Goal: Check status

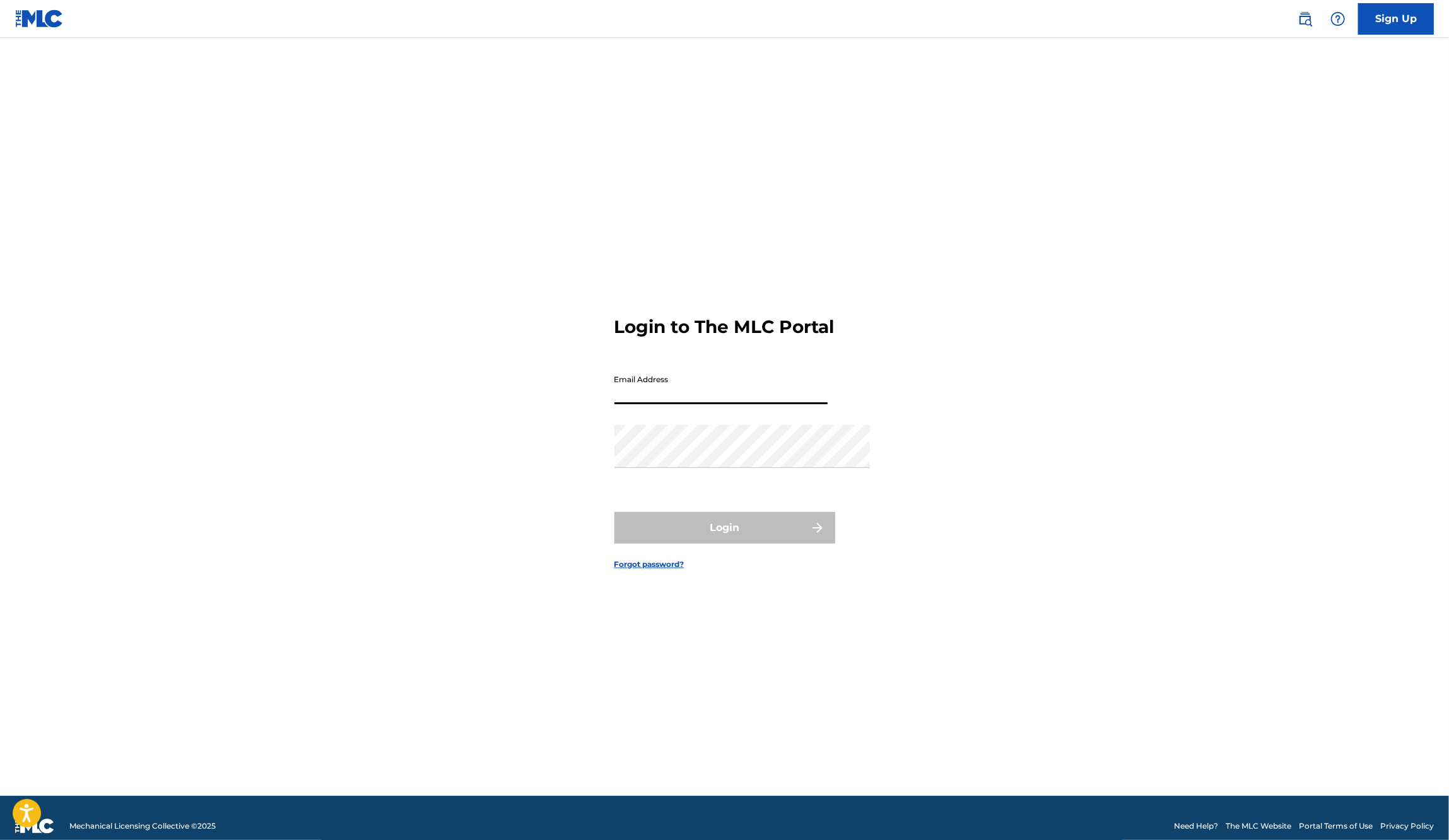
click at [712, 382] on input "Email Address" at bounding box center [721, 386] width 213 height 36
type input "[PERSON_NAME][EMAIL_ADDRESS][DOMAIN_NAME]"
click at [724, 544] on button "Login" at bounding box center [724, 527] width 220 height 32
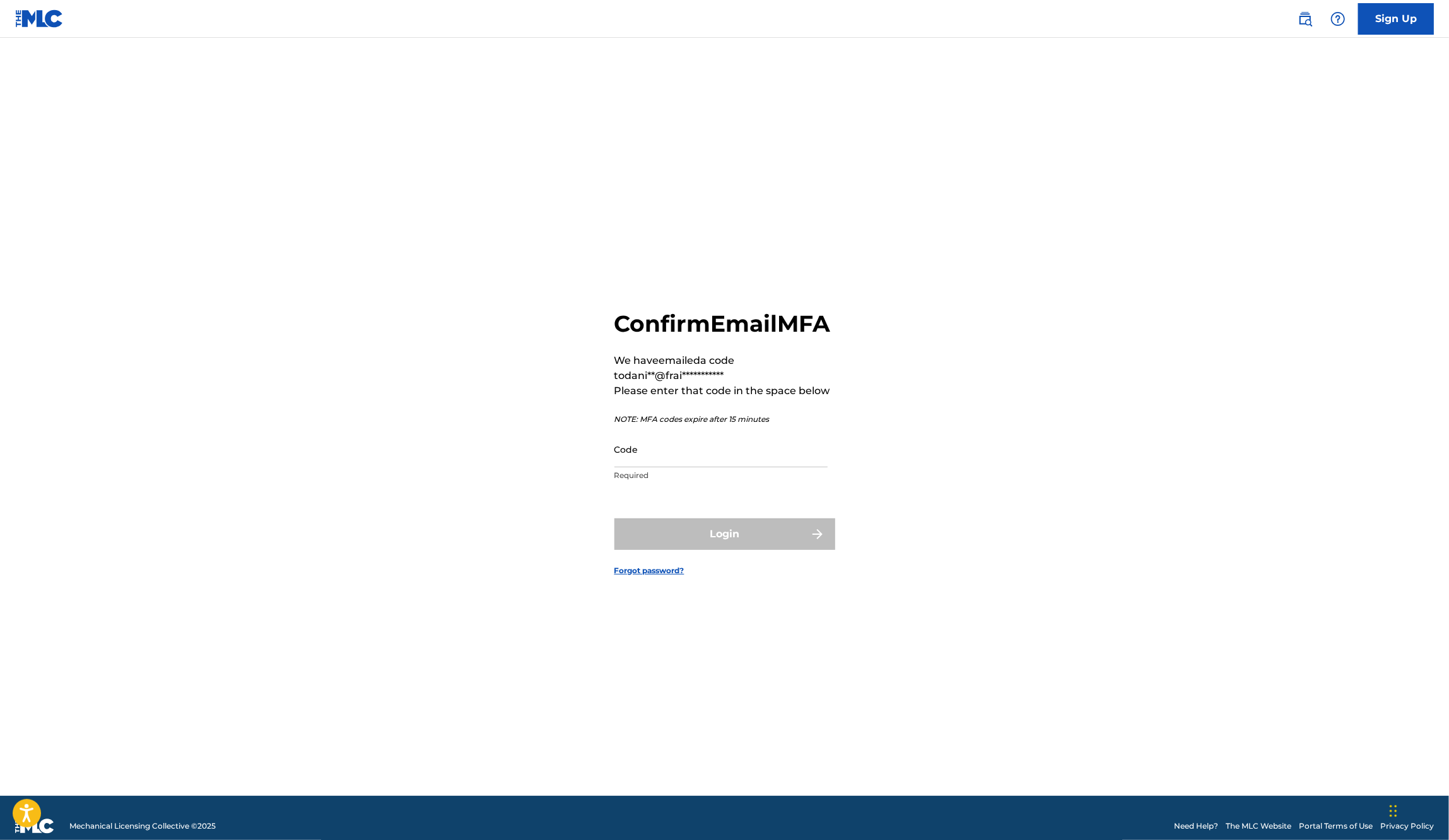
click at [646, 445] on input "Code" at bounding box center [721, 449] width 213 height 36
paste input "869770"
type input "869770"
click at [773, 550] on button "Login" at bounding box center [724, 534] width 220 height 32
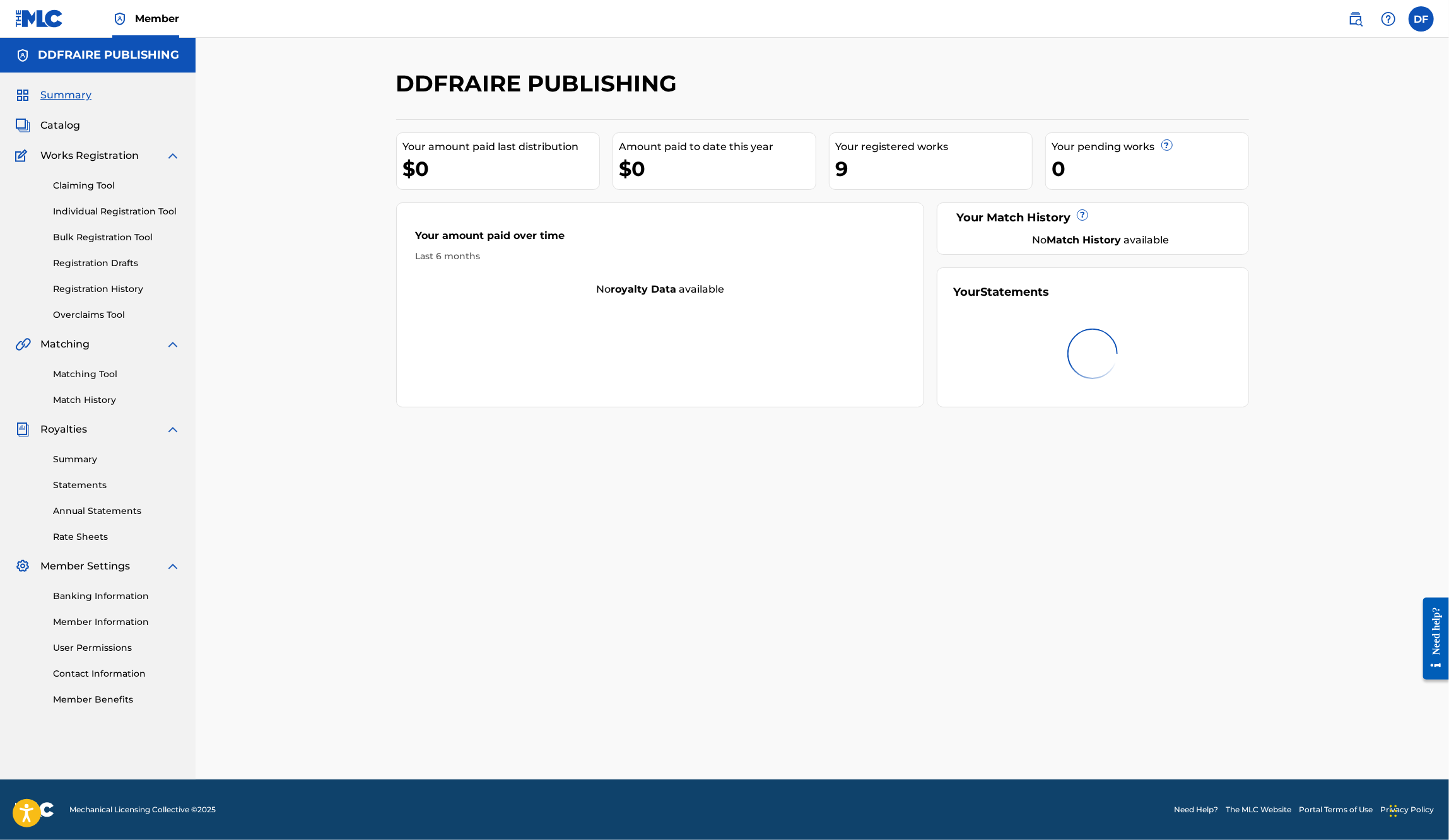
scroll to position [43, 0]
click at [89, 88] on span "Summary" at bounding box center [65, 95] width 51 height 15
click at [79, 103] on span "Summary" at bounding box center [65, 95] width 51 height 15
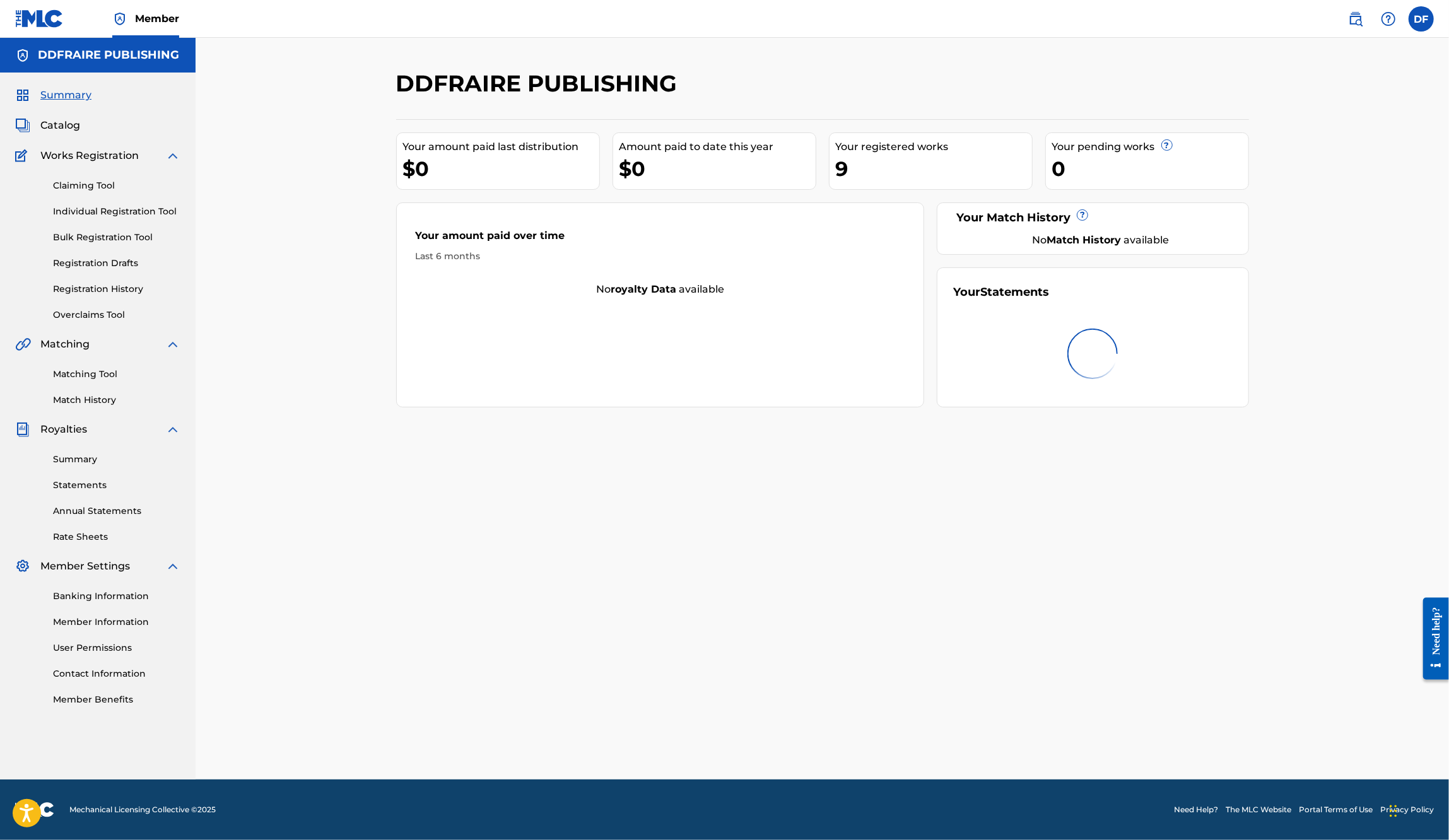
click at [103, 466] on link "Summary" at bounding box center [117, 460] width 128 height 13
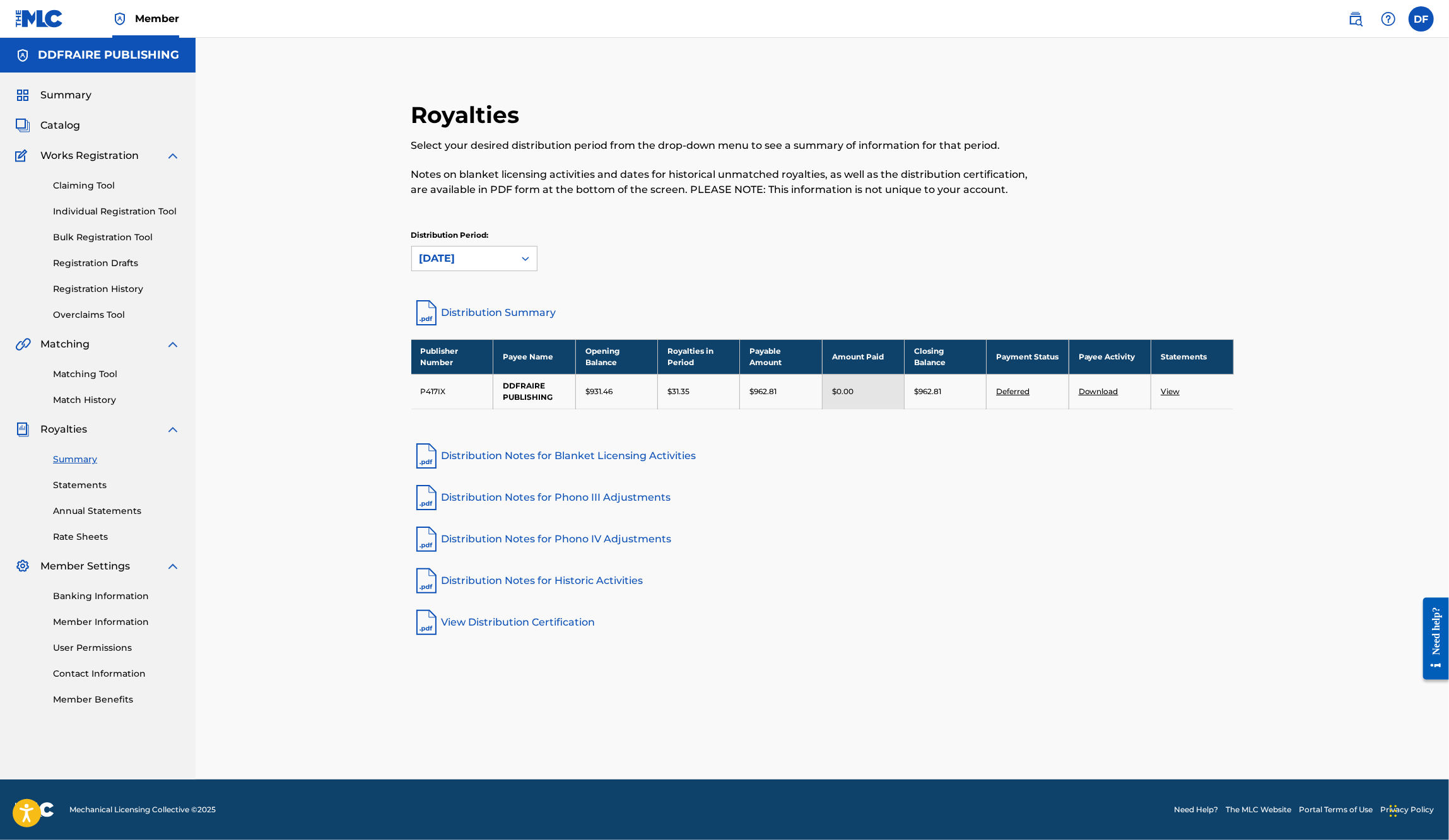
click at [1029, 396] on link "Deferred" at bounding box center [1012, 392] width 33 height 10
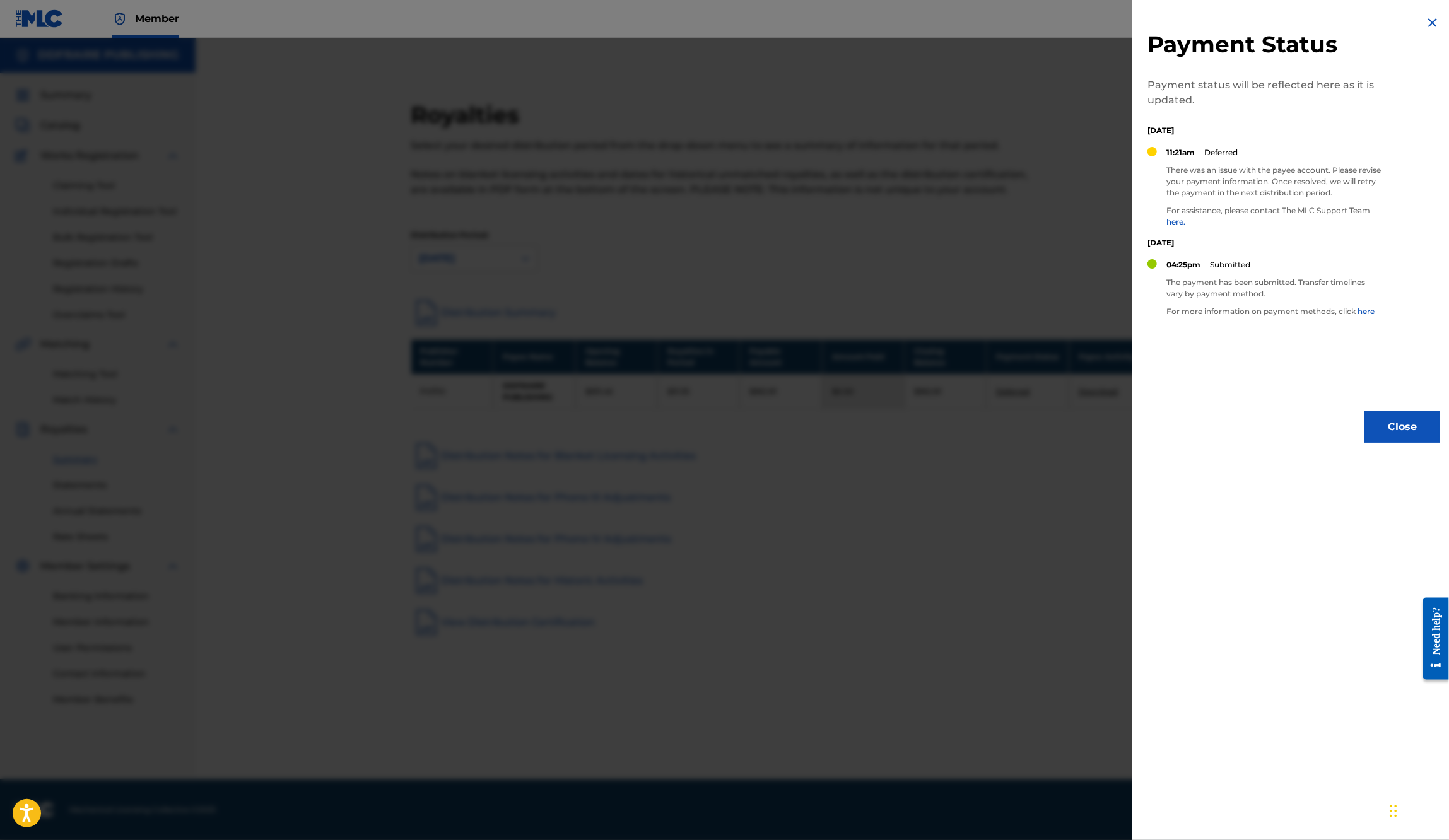
click at [1357, 306] on link "here" at bounding box center [1365, 311] width 17 height 10
click at [1429, 26] on img at bounding box center [1432, 23] width 15 height 15
